Goal: Information Seeking & Learning: Understand process/instructions

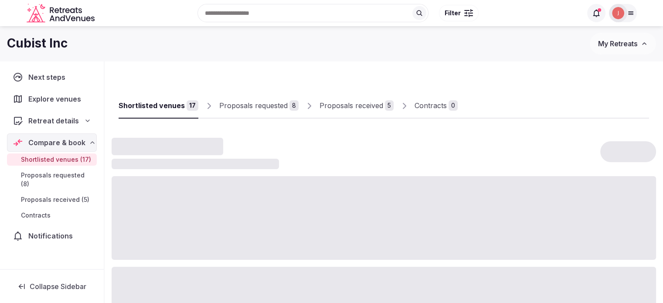
click at [346, 111] on div "Proposals received" at bounding box center [352, 105] width 64 height 10
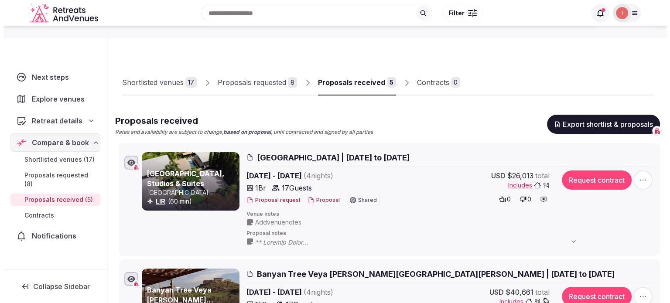
scroll to position [44, 0]
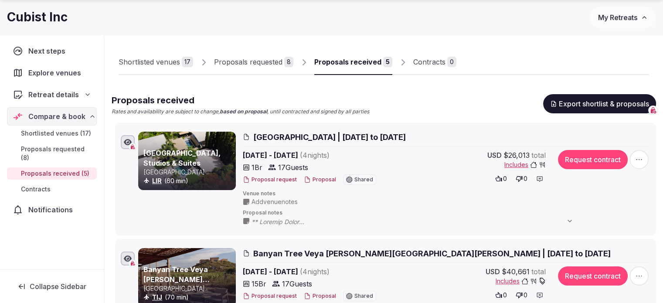
click at [324, 180] on button "Proposal" at bounding box center [320, 179] width 32 height 7
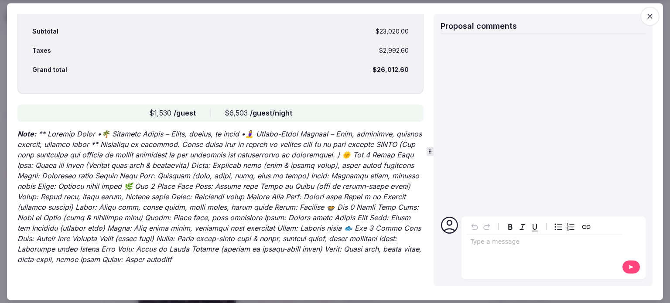
scroll to position [1486, 0]
click at [653, 16] on icon "button" at bounding box center [649, 16] width 9 height 9
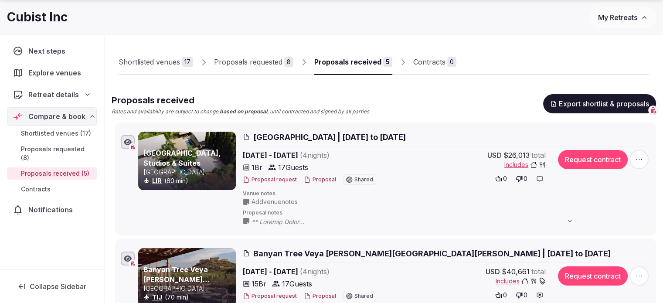
click at [314, 180] on button "Proposal" at bounding box center [320, 179] width 32 height 7
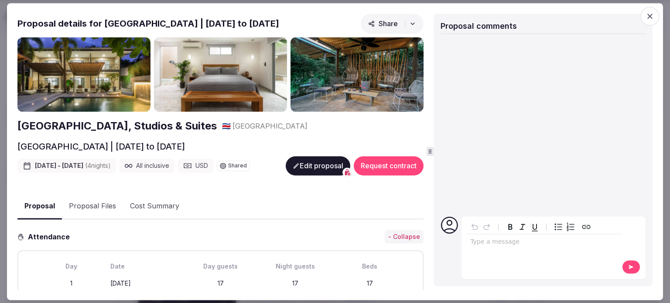
click at [113, 208] on button "Proposal Files" at bounding box center [92, 206] width 61 height 25
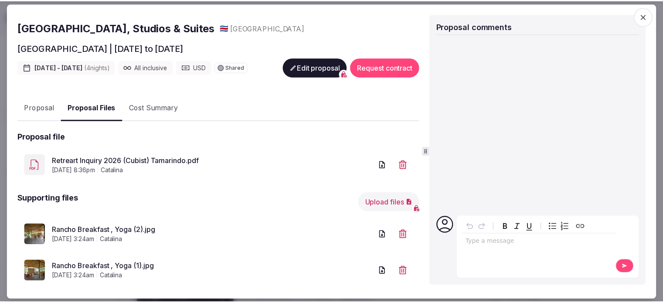
scroll to position [0, 0]
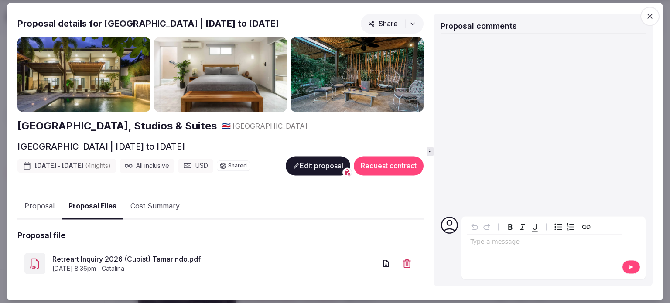
click at [48, 207] on button "Proposal" at bounding box center [39, 206] width 44 height 25
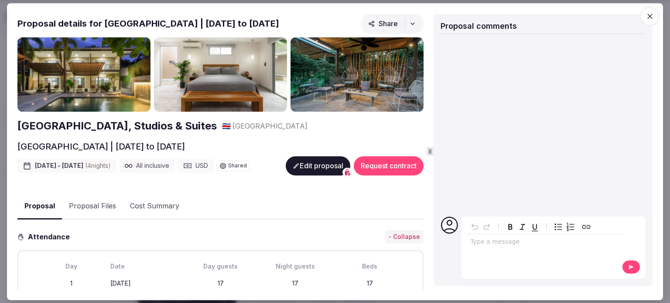
click at [653, 14] on icon "button" at bounding box center [649, 16] width 9 height 9
